Goal: Information Seeking & Learning: Learn about a topic

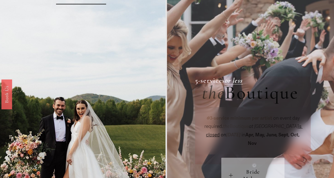
scroll to position [92, 0]
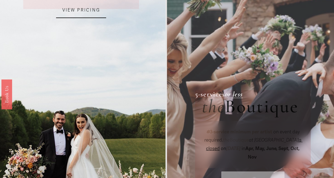
click at [88, 14] on link "VIEW PRICING" at bounding box center [81, 10] width 50 height 15
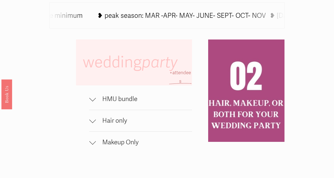
scroll to position [292, 0]
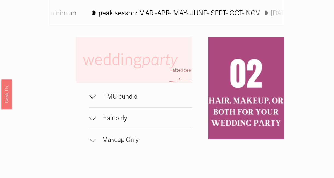
click at [94, 137] on div at bounding box center [92, 138] width 7 height 7
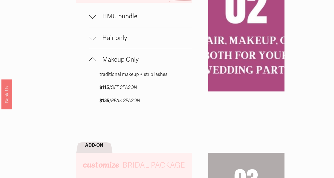
scroll to position [372, 0]
